Goal: Task Accomplishment & Management: Use online tool/utility

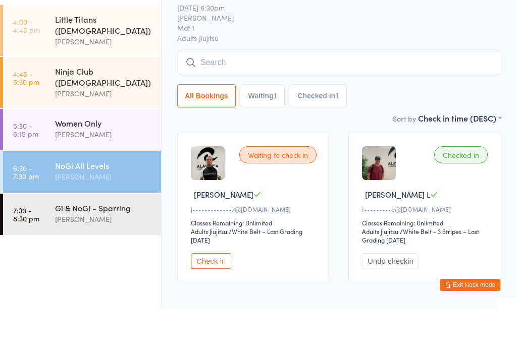
scroll to position [36, 0]
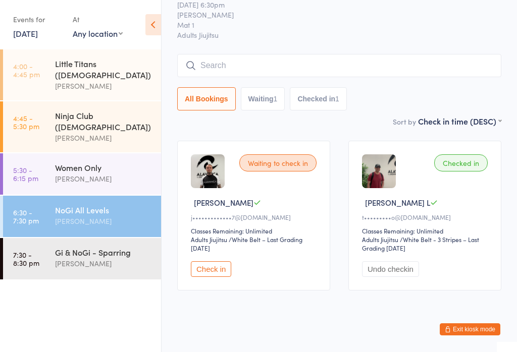
click at [216, 275] on button "Check in" at bounding box center [211, 270] width 40 height 16
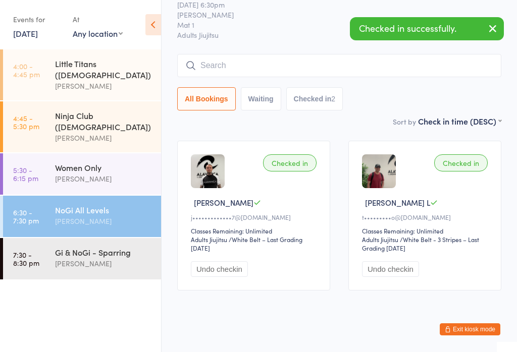
click at [97, 247] on div "Gi & NoGi - Sparring" at bounding box center [103, 252] width 97 height 11
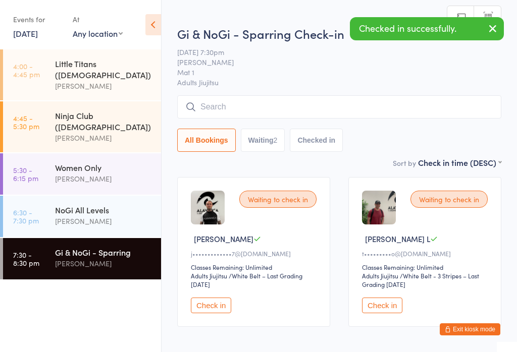
click at [213, 308] on button "Check in" at bounding box center [211, 306] width 40 height 16
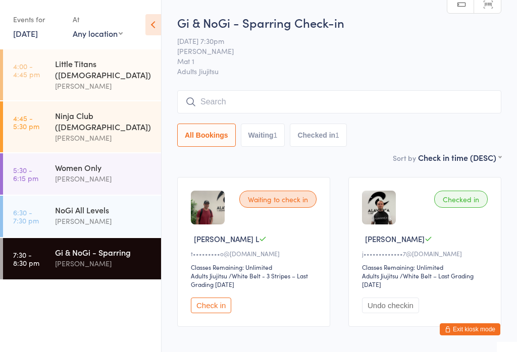
click at [109, 216] on div "[PERSON_NAME]" at bounding box center [103, 222] width 97 height 12
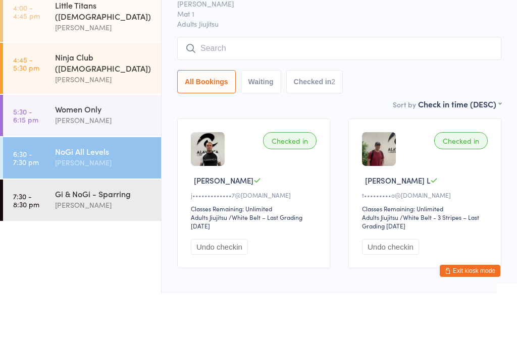
scroll to position [36, 0]
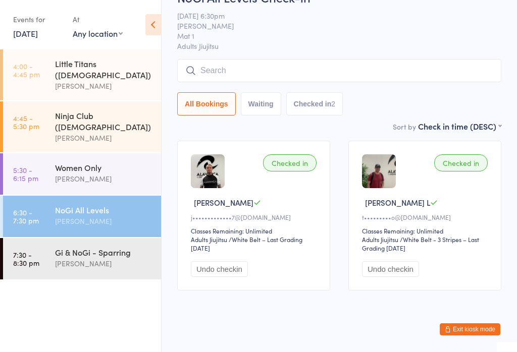
click at [336, 74] on input "search" at bounding box center [339, 70] width 324 height 23
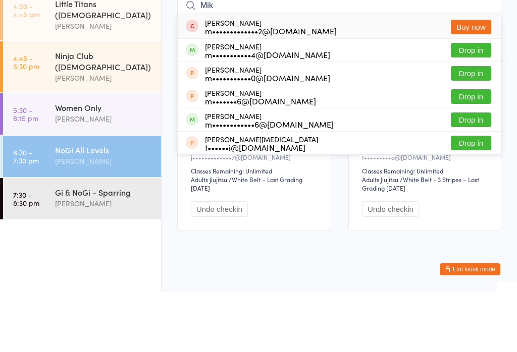
type input "Mik"
click at [473, 103] on button "Drop in" at bounding box center [471, 110] width 40 height 15
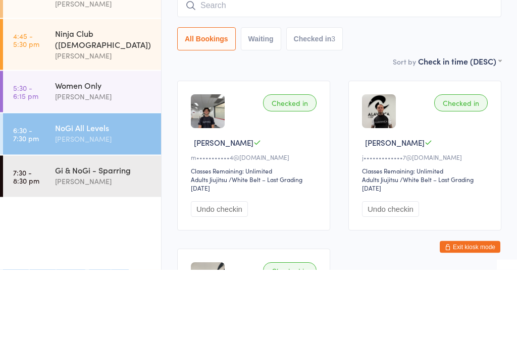
scroll to position [0, 0]
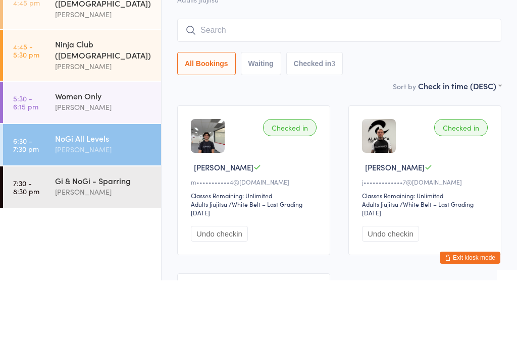
click at [208, 191] on img at bounding box center [208, 208] width 34 height 34
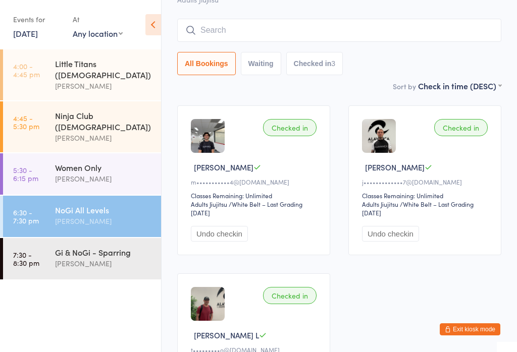
click at [210, 148] on img at bounding box center [208, 136] width 34 height 34
click at [81, 173] on div "[PERSON_NAME]" at bounding box center [103, 179] width 97 height 12
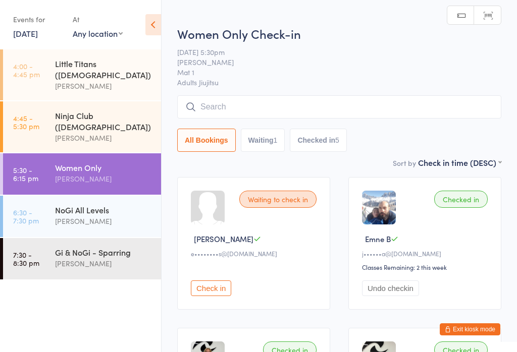
click at [246, 105] on input "search" at bounding box center [339, 106] width 324 height 23
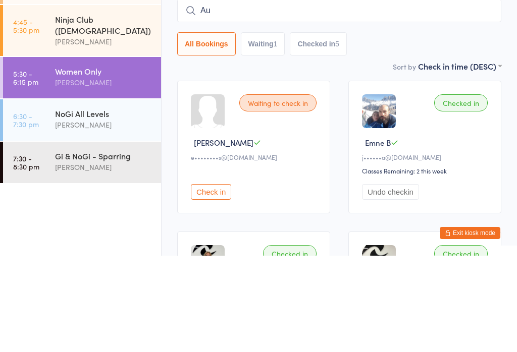
type input "Aur"
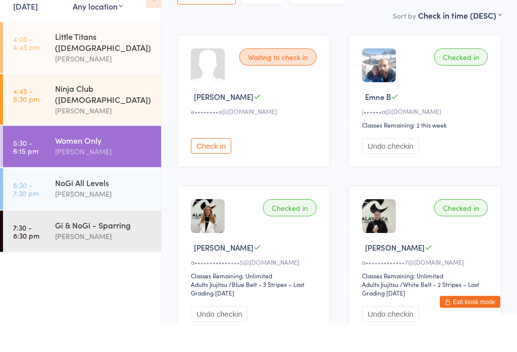
scroll to position [117, 0]
